Goal: Find specific page/section: Find specific page/section

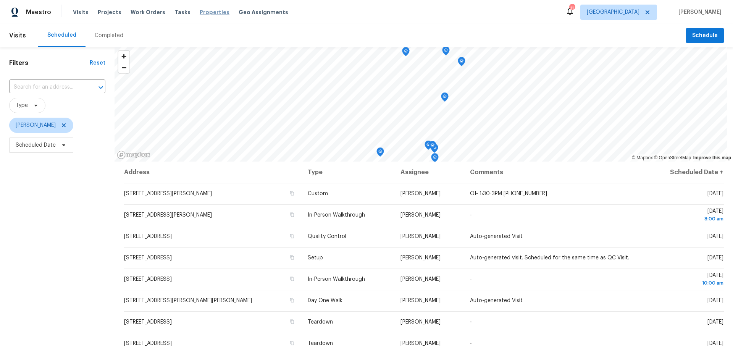
click at [200, 15] on span "Properties" at bounding box center [215, 12] width 30 height 8
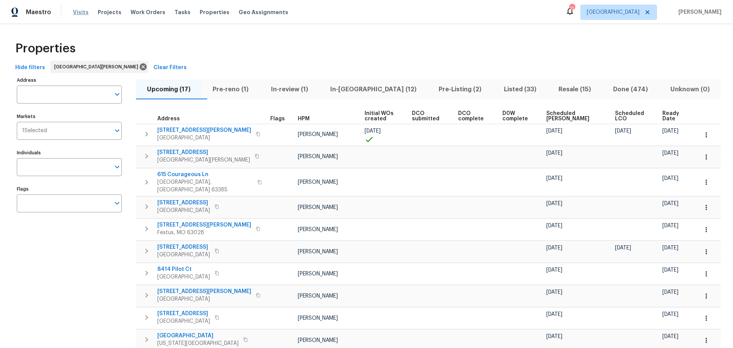
click at [81, 11] on span "Visits" at bounding box center [81, 12] width 16 height 8
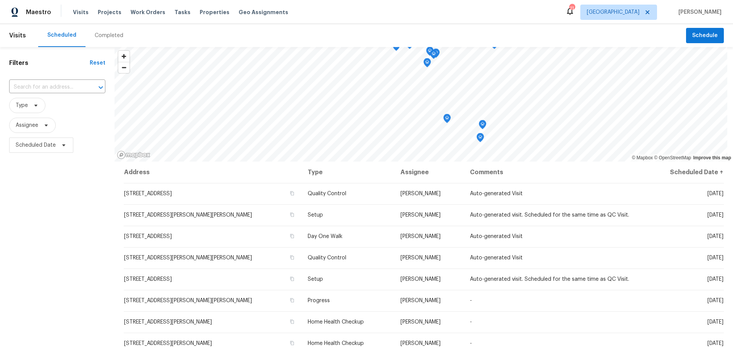
click at [103, 35] on div "Completed" at bounding box center [109, 36] width 29 height 8
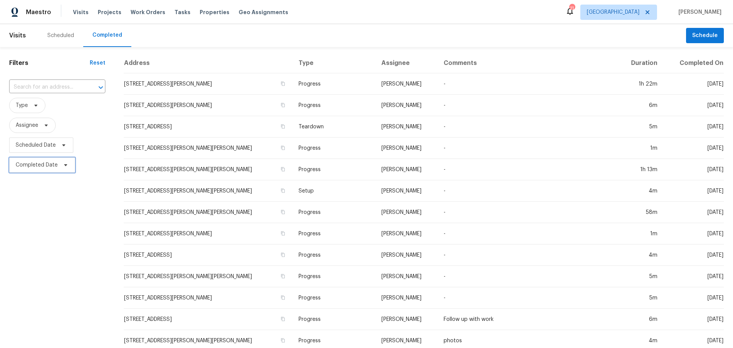
click at [60, 164] on span at bounding box center [64, 165] width 8 height 6
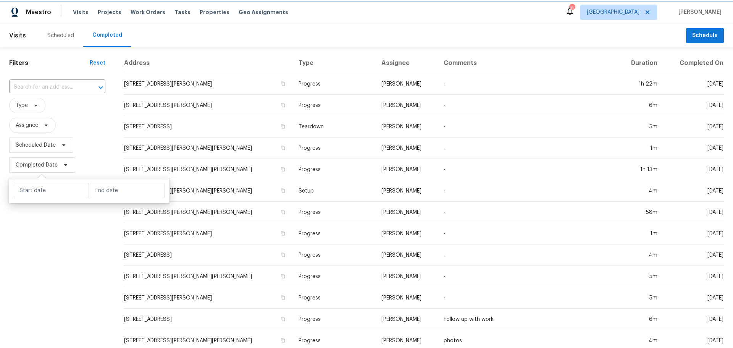
click at [65, 165] on icon at bounding box center [65, 165] width 3 height 2
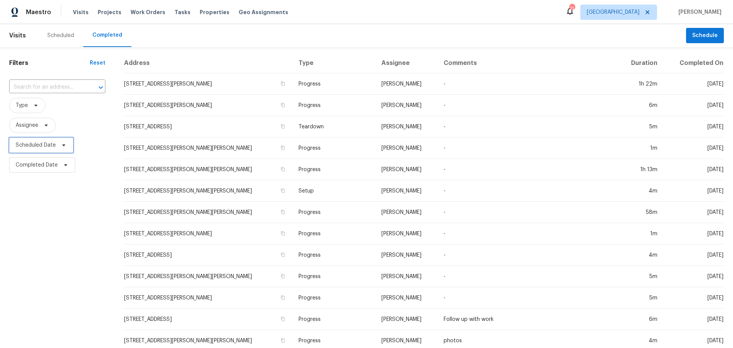
click at [61, 143] on icon at bounding box center [64, 145] width 6 height 6
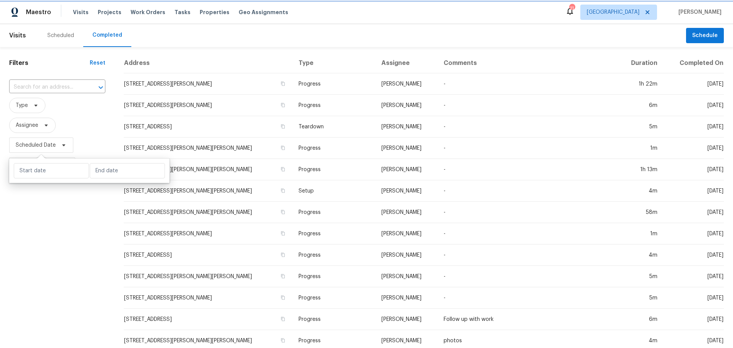
click at [61, 143] on icon at bounding box center [64, 145] width 6 height 6
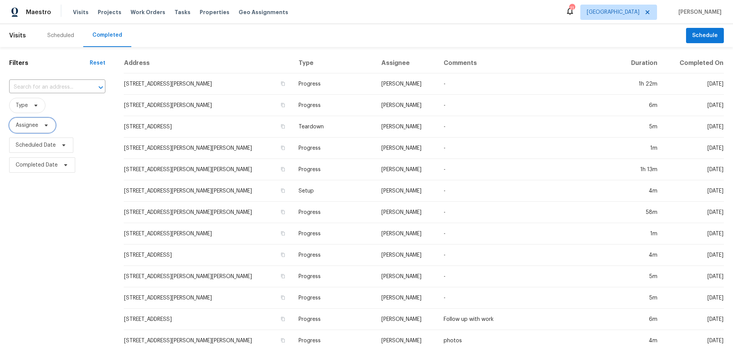
click at [45, 124] on icon at bounding box center [46, 125] width 3 height 2
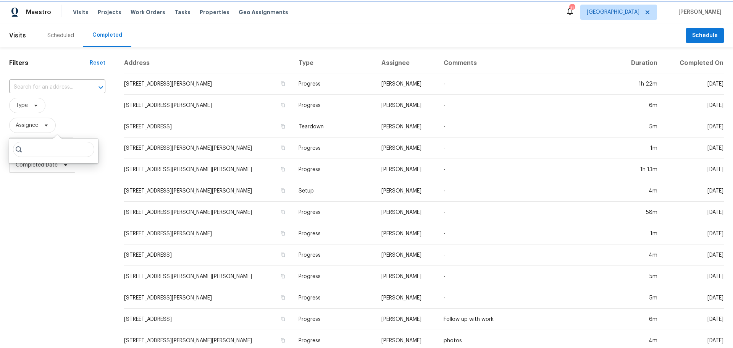
click at [45, 124] on icon at bounding box center [46, 125] width 3 height 2
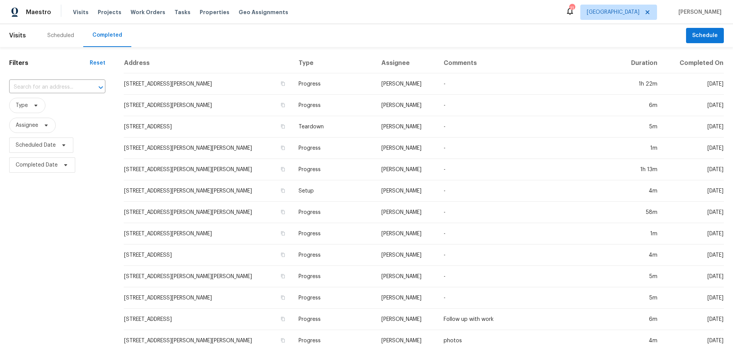
click at [63, 106] on span "Type" at bounding box center [57, 105] width 96 height 15
click at [42, 104] on span "Type" at bounding box center [27, 105] width 36 height 15
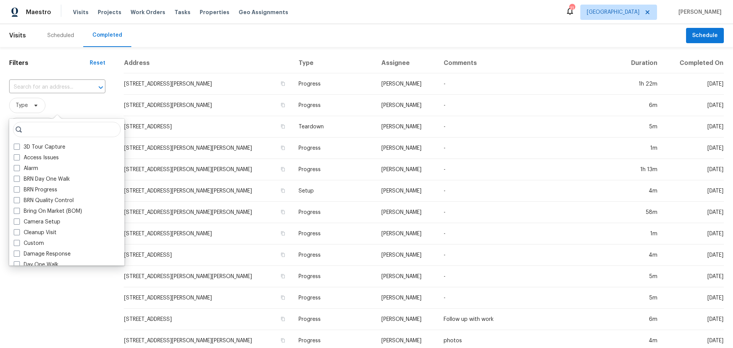
click at [60, 103] on span "Type" at bounding box center [57, 105] width 96 height 15
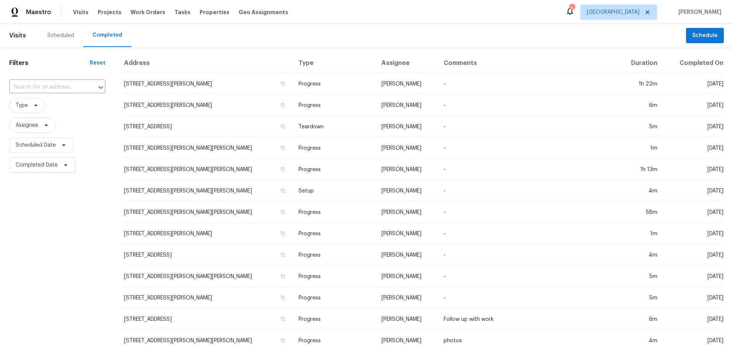
click at [97, 61] on div "Reset" at bounding box center [98, 63] width 16 height 8
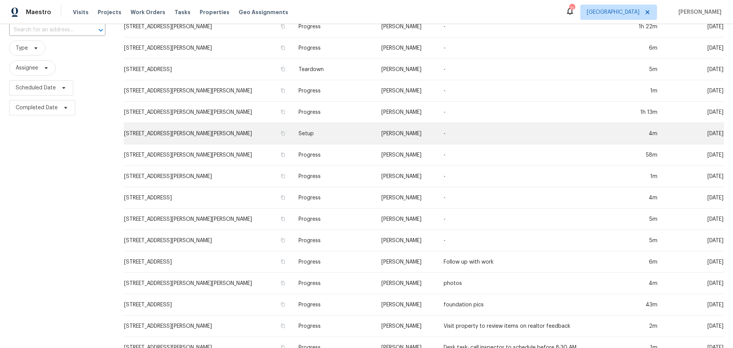
scroll to position [76, 0]
